Goal: Task Accomplishment & Management: Manage account settings

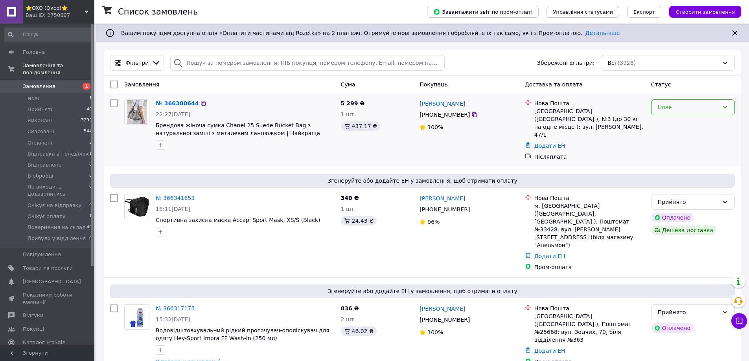
click at [669, 106] on div "Нове" at bounding box center [688, 107] width 61 height 9
click at [662, 123] on li "Прийнято" at bounding box center [692, 125] width 83 height 14
